Goal: Task Accomplishment & Management: Use online tool/utility

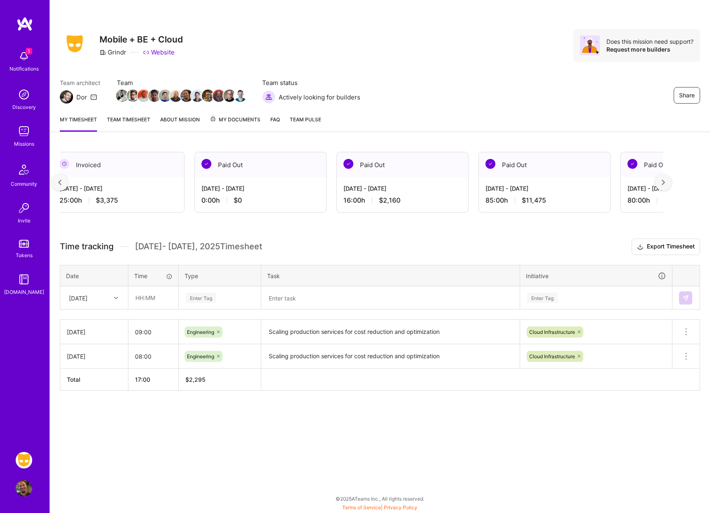
scroll to position [0, 149]
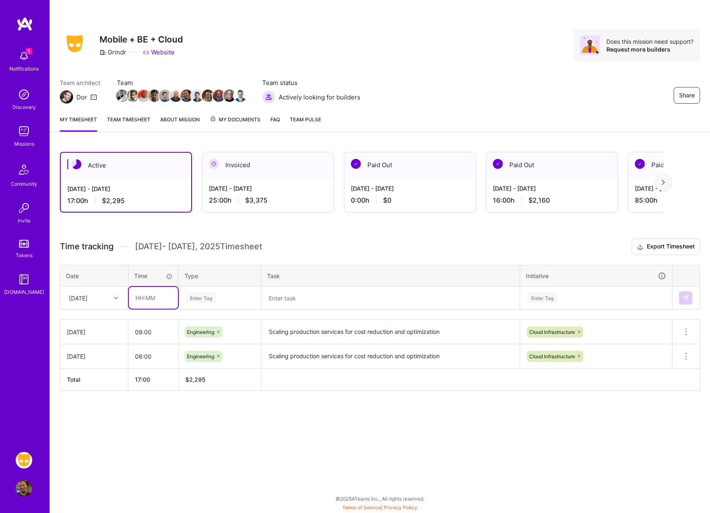
click at [147, 298] on input "text" at bounding box center [153, 298] width 49 height 22
type input "08:00"
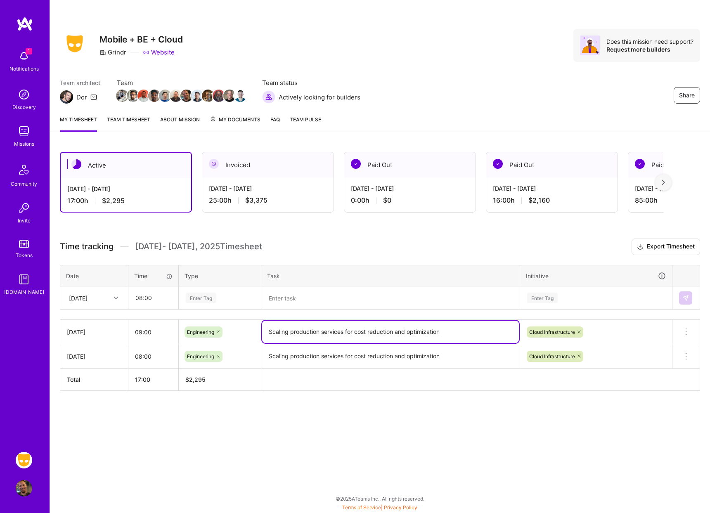
drag, startPoint x: 384, startPoint y: 329, endPoint x: 304, endPoint y: 326, distance: 79.7
click at [304, 326] on textarea "Scaling production services for cost reduction and optimization" at bounding box center [390, 332] width 257 height 22
click at [311, 310] on div "Time tracking Aug 16 - Aug 31 , 2025 Timesheet Export Timesheet Date Time Type …" at bounding box center [380, 315] width 640 height 152
click at [315, 301] on textarea at bounding box center [390, 297] width 257 height 21
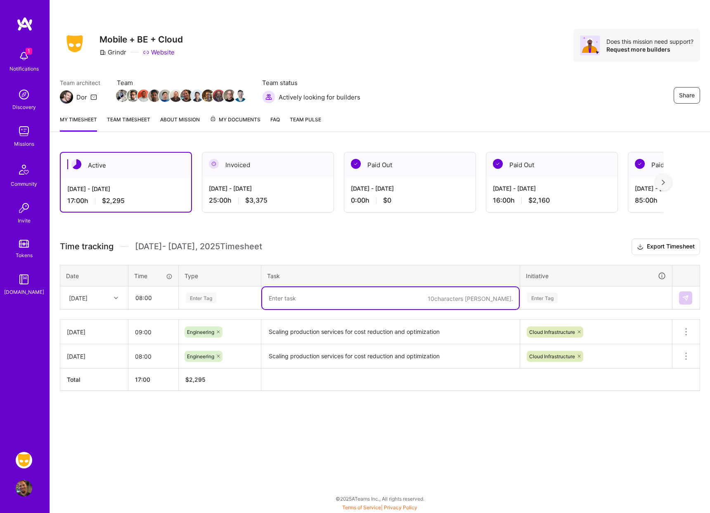
paste textarea "Scaling production services for cost reduction and optimization"
type textarea "Scaling production services for cost reduction and optimization"
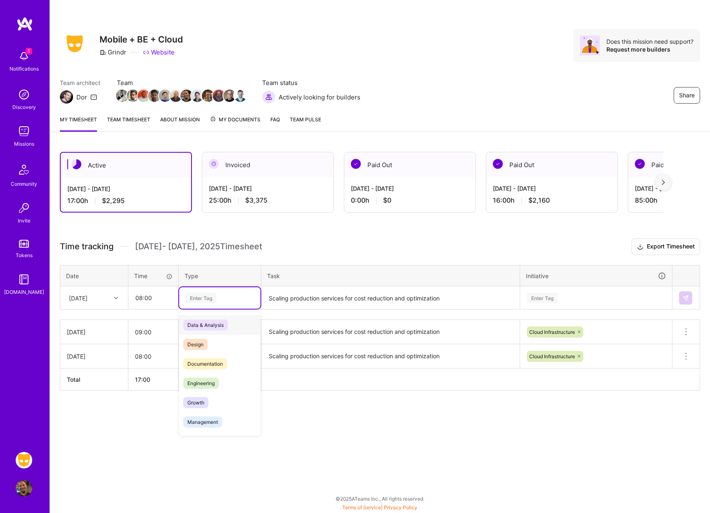
click at [236, 298] on div "Enter Tag" at bounding box center [220, 298] width 70 height 10
click at [225, 381] on div "Engineering" at bounding box center [219, 383] width 81 height 19
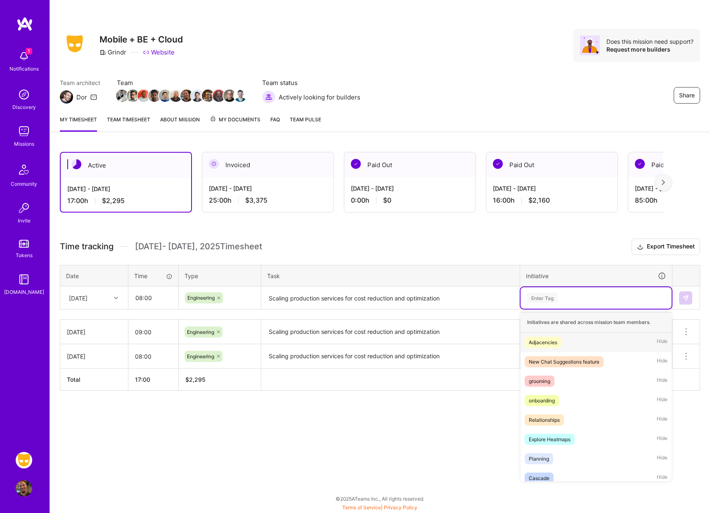
click at [563, 299] on div "Enter Tag" at bounding box center [596, 298] width 140 height 10
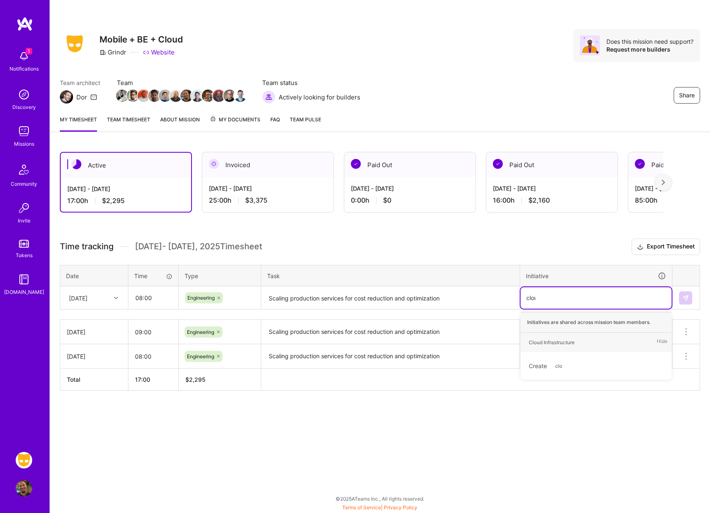
type input "cloud"
click at [582, 340] on div "Cloud Infrastructure Hide" at bounding box center [596, 342] width 151 height 19
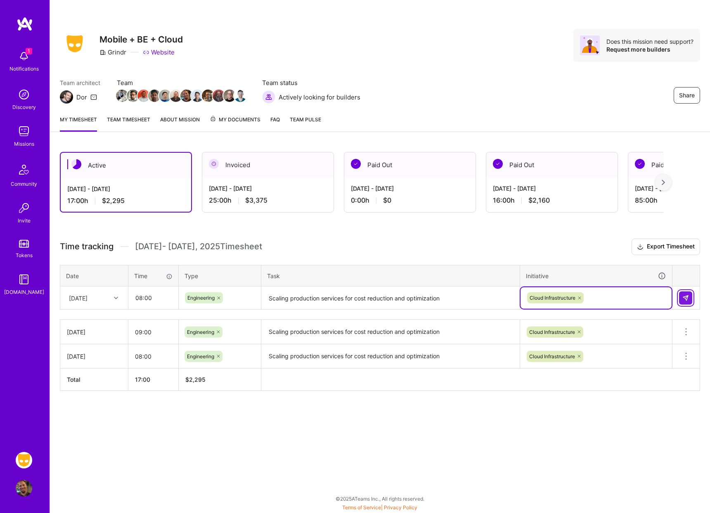
click at [690, 299] on button at bounding box center [685, 297] width 13 height 13
